Goal: Information Seeking & Learning: Learn about a topic

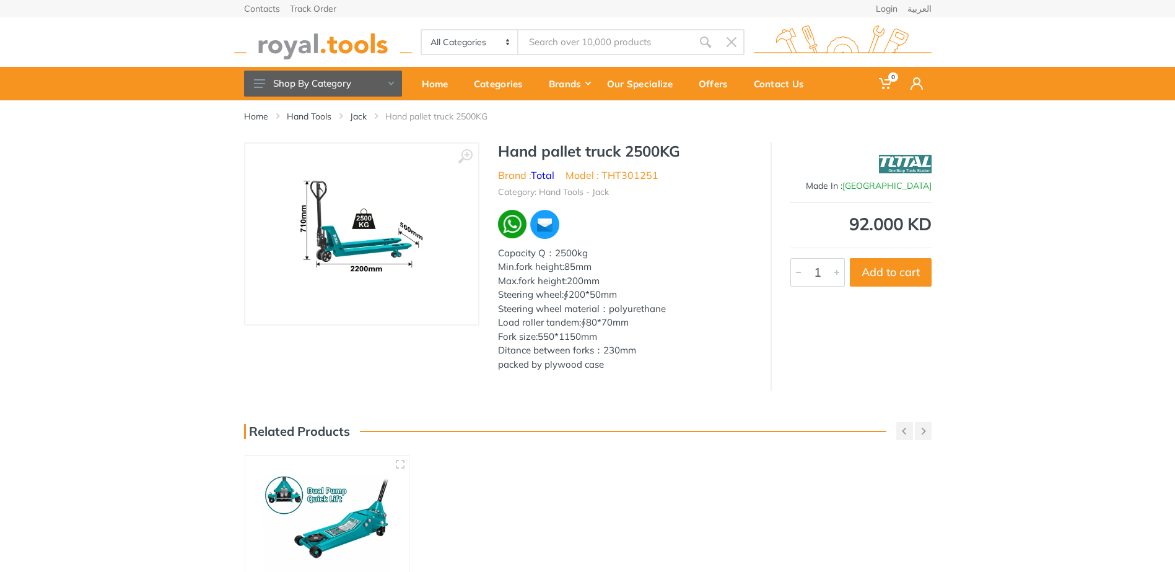
click at [341, 276] on img at bounding box center [362, 234] width 170 height 156
click at [354, 115] on link "Jack" at bounding box center [358, 116] width 17 height 12
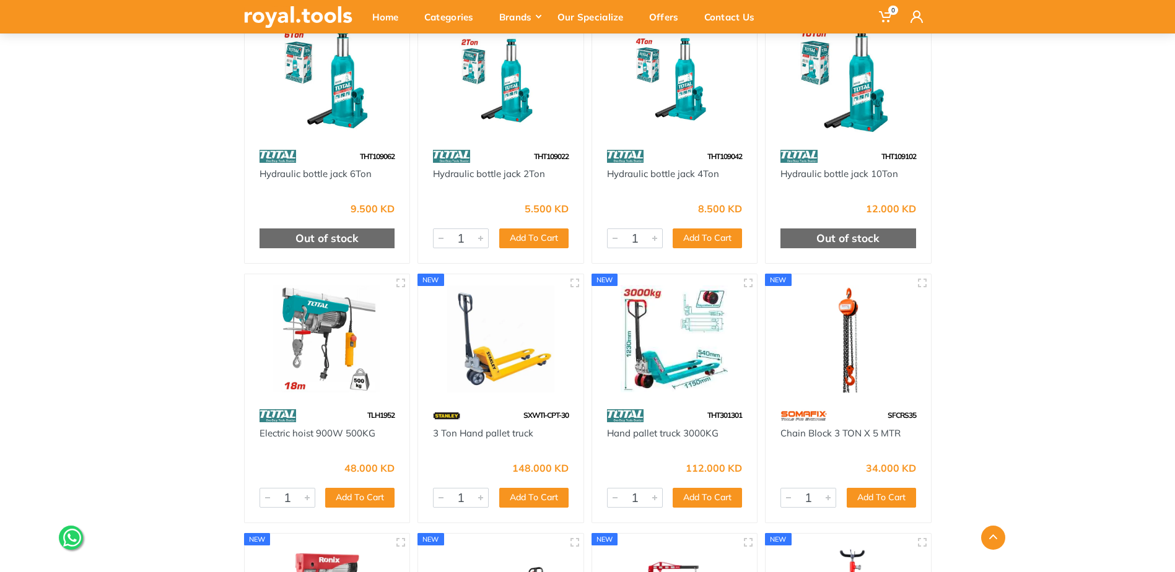
scroll to position [2168, 0]
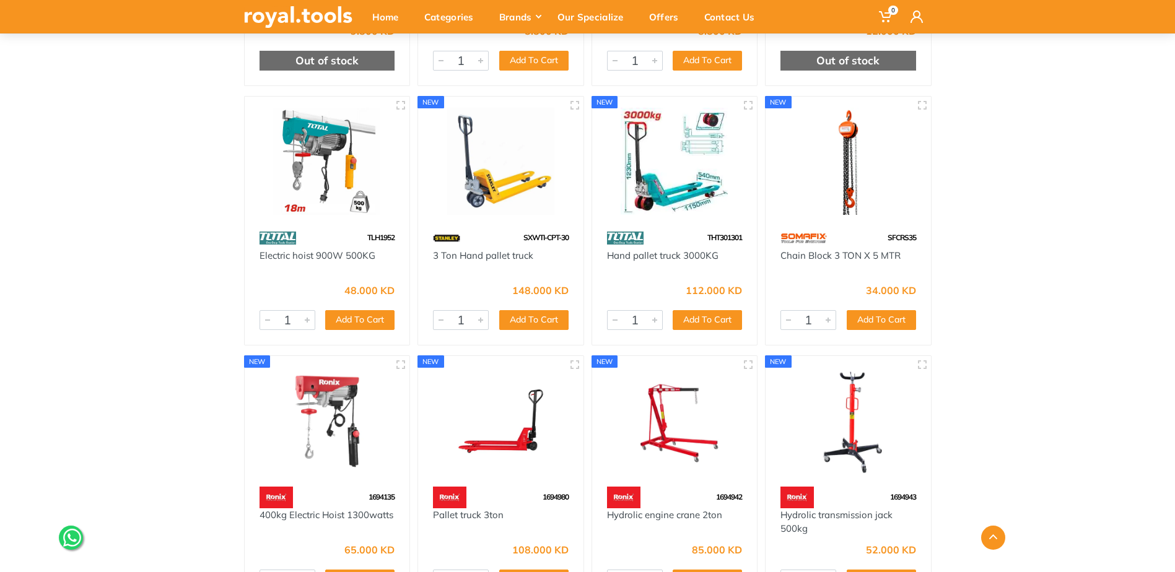
click at [484, 232] on div "SXWTI-CPT-30" at bounding box center [500, 238] width 165 height 22
click at [496, 140] on img at bounding box center [500, 161] width 143 height 107
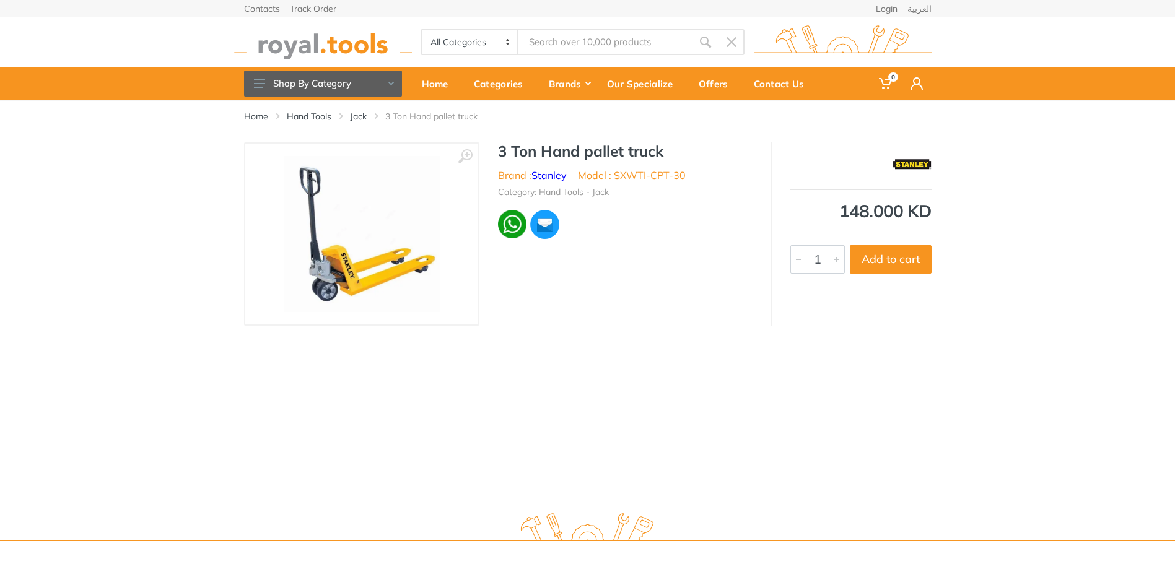
click at [320, 194] on img at bounding box center [362, 234] width 156 height 156
click at [943, 390] on div "Home Hand Tools Jack 3 Ton Hand pallet truck ‹ › 6974 1" at bounding box center [587, 300] width 1175 height 401
click at [1080, 470] on div "Home Hand Tools Jack 3 Ton Hand pallet truck ‹ › 6974 1" at bounding box center [587, 300] width 1175 height 401
drag, startPoint x: 636, startPoint y: 282, endPoint x: 727, endPoint y: 378, distance: 132.3
click at [636, 282] on div "‹ › 3 Ton Hand pallet truck Brand : [PERSON_NAME] 6974 1 Add to cart" at bounding box center [588, 233] width 688 height 183
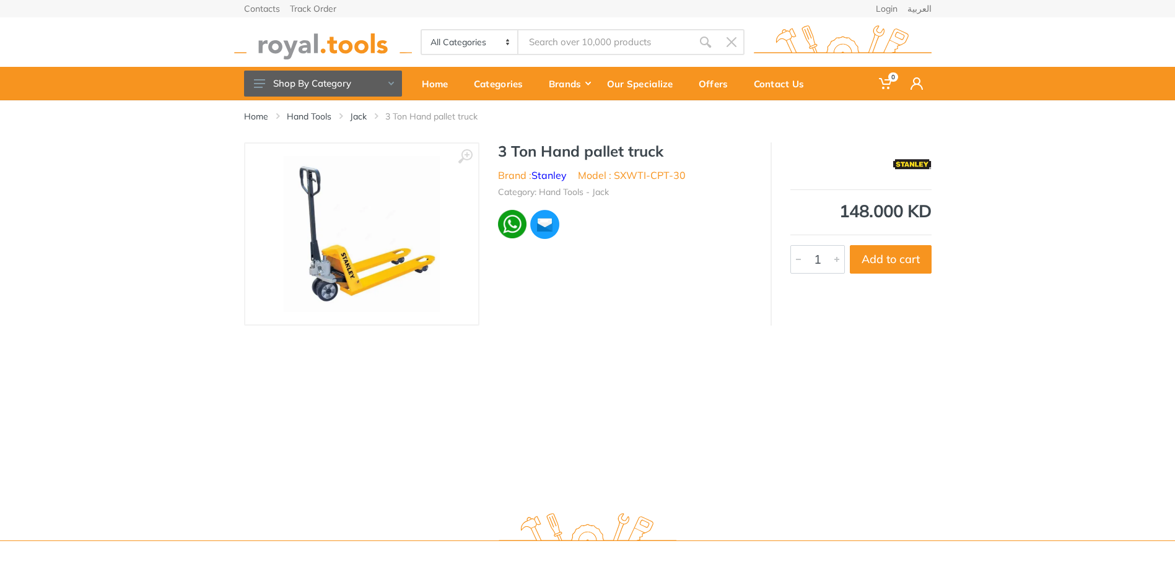
click at [885, 416] on div "Home Hand Tools Jack 3 Ton Hand pallet truck ‹ › 6974 1" at bounding box center [587, 300] width 1175 height 401
click at [1107, 396] on div "Home Hand Tools Jack 3 Ton Hand pallet truck ‹ › 6974 1" at bounding box center [587, 300] width 1175 height 401
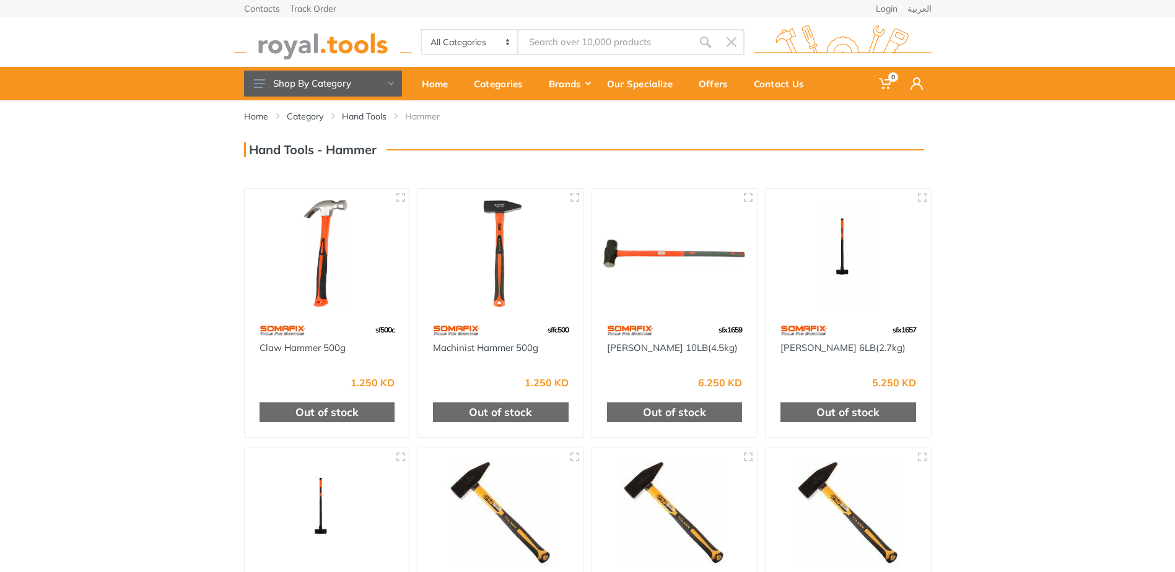
click at [593, 44] on input "Site search" at bounding box center [604, 42] width 173 height 26
type input "brass hammer"
click at [344, 116] on link "Hand Tools" at bounding box center [364, 116] width 45 height 12
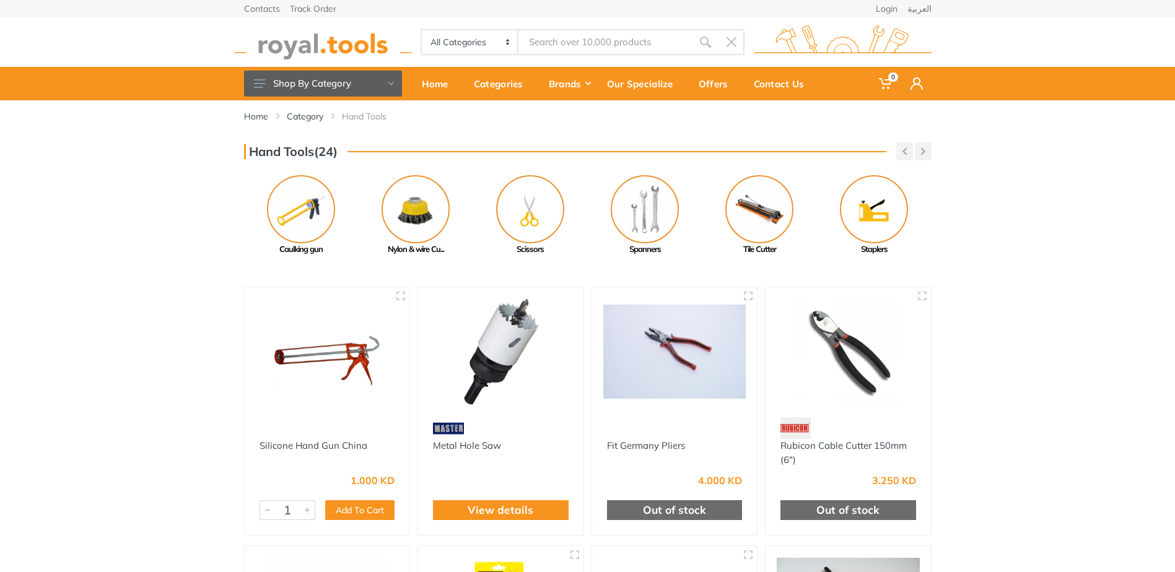
click at [563, 41] on input "Site search" at bounding box center [604, 42] width 173 height 26
click at [557, 42] on input "Site search" at bounding box center [604, 42] width 173 height 26
type input "brass hammer"
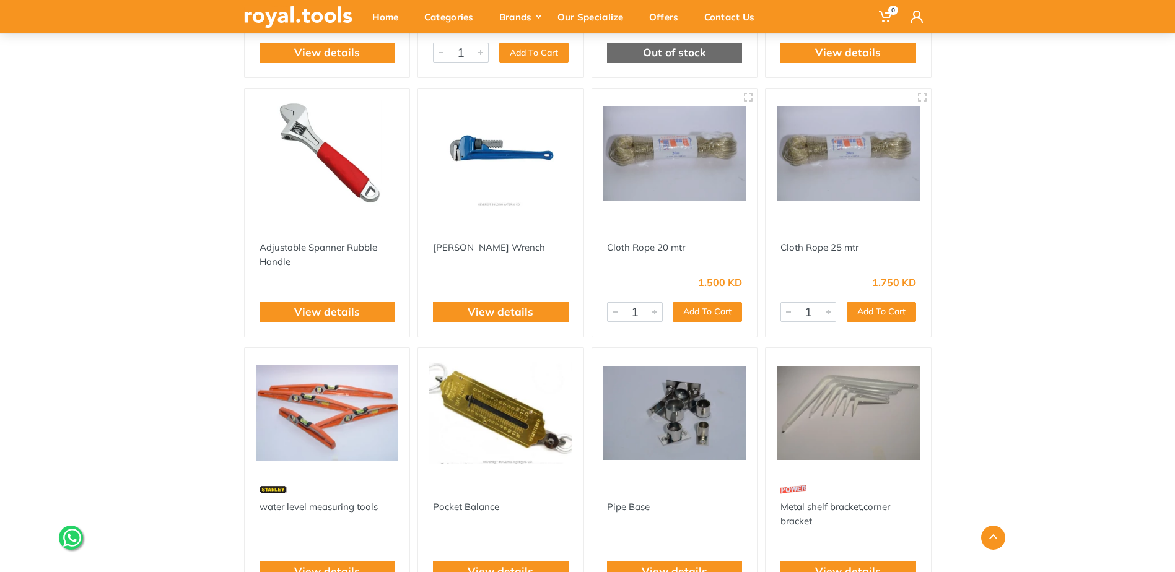
scroll to position [681, 0]
